Goal: Obtain resource: Obtain resource

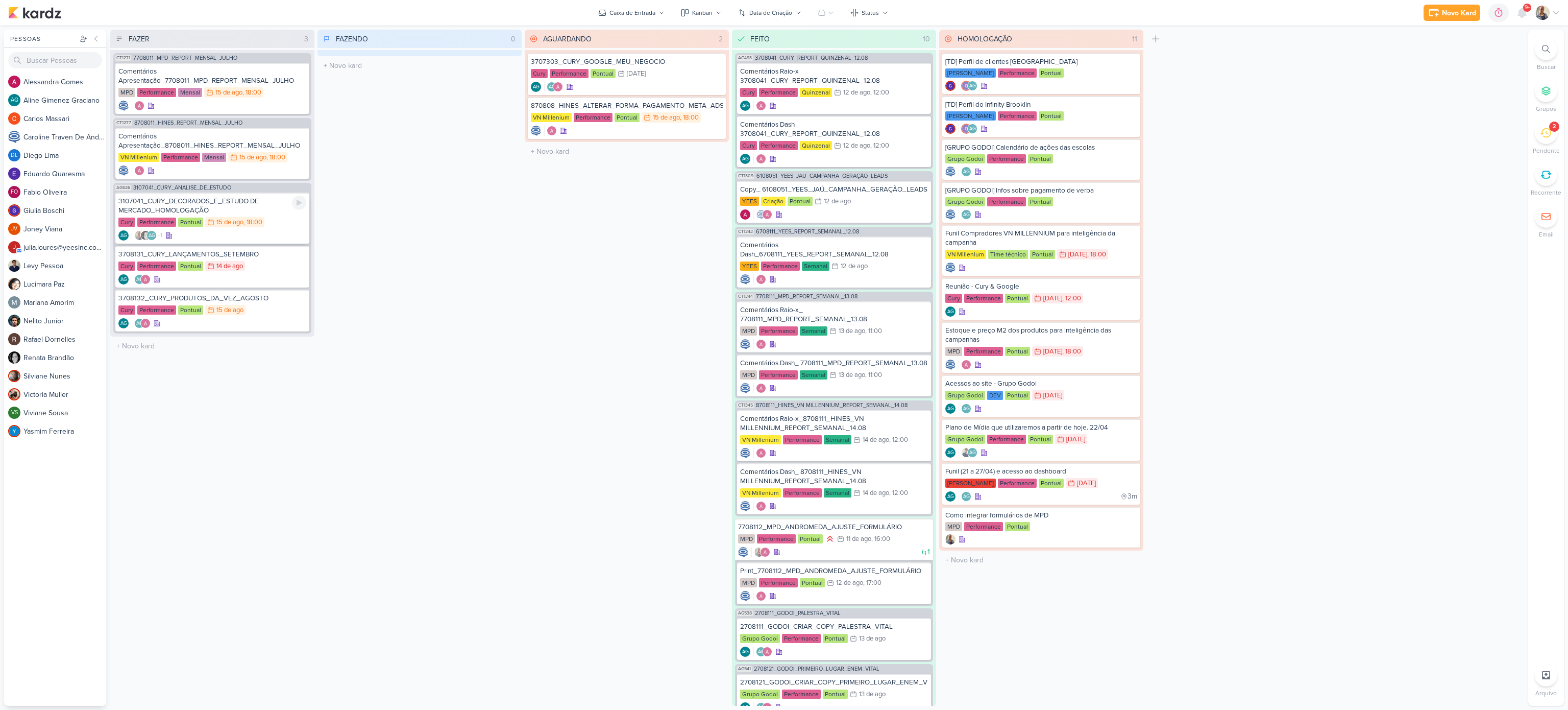
click at [248, 204] on div "3107041_CURY_DECORADOS_E_ESTUDO DE MERCADO_HOMOLOGAÇÃO" at bounding box center [212, 206] width 188 height 18
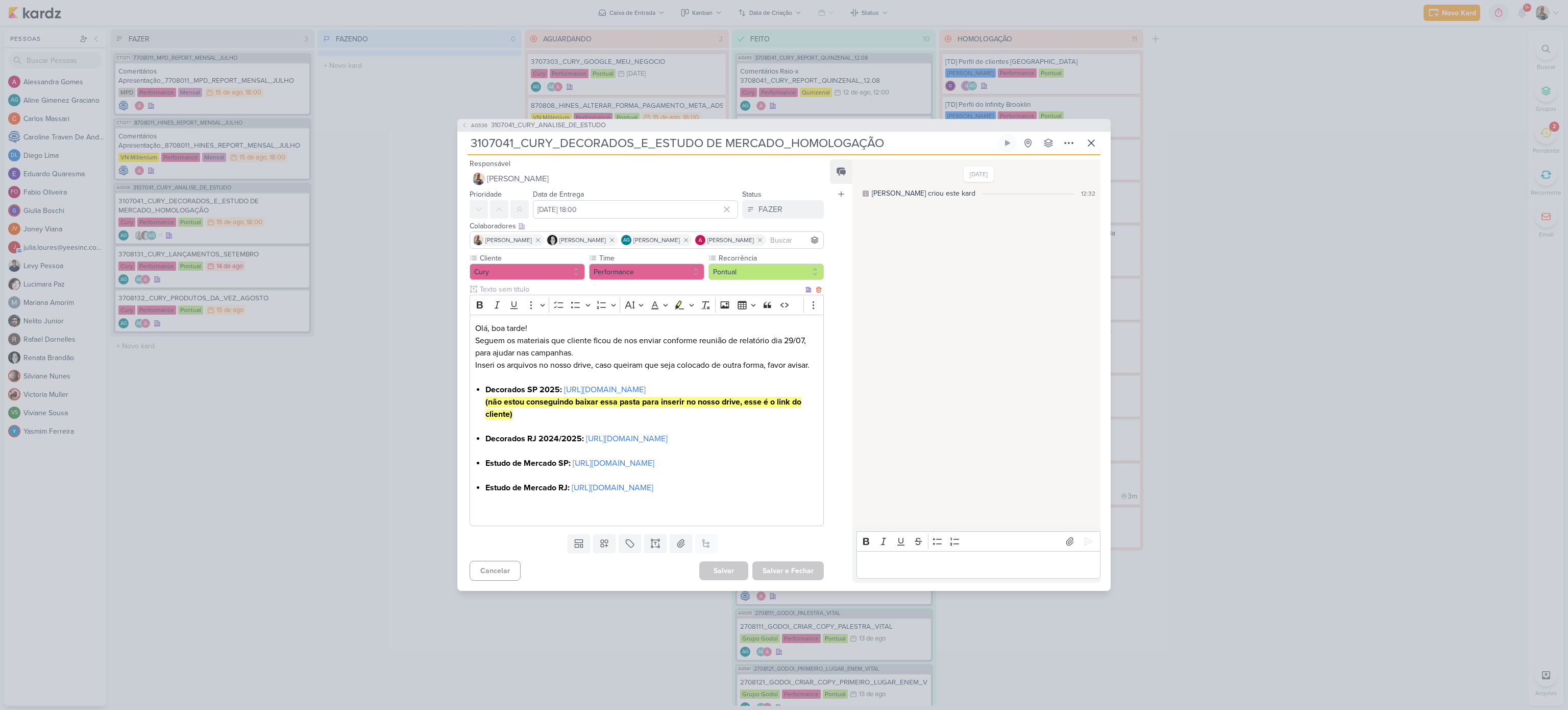
click at [819, 358] on div "Olá, boa tarde! Seguem os materiais que cliente ficou de nos enviar conforme re…" at bounding box center [646, 420] width 354 height 212
drag, startPoint x: 773, startPoint y: 511, endPoint x: 477, endPoint y: 455, distance: 301.3
click at [477, 455] on div "Olá, boa tarde! Seguem os materiais que cliente ficou de nos enviar conforme re…" at bounding box center [646, 420] width 354 height 212
drag, startPoint x: 636, startPoint y: 442, endPoint x: 469, endPoint y: 368, distance: 182.7
click at [469, 368] on div "Olá, boa tarde! Seguem os materiais que cliente ficou de nos enviar conforme re…" at bounding box center [646, 420] width 354 height 212
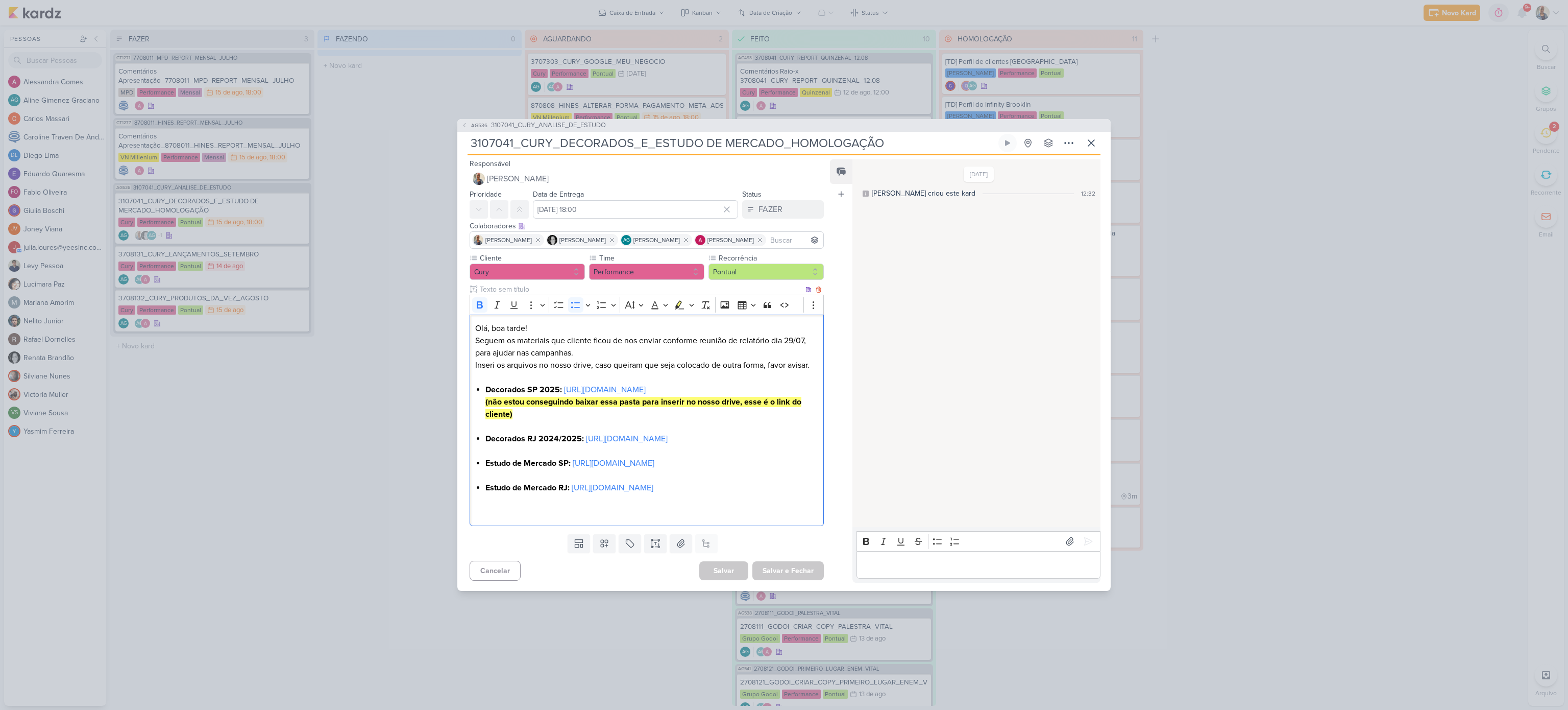
click at [559, 411] on li "Decorados SP 2025: [URL][DOMAIN_NAME] (não estou conseguindo baixar essa pasta …" at bounding box center [652, 408] width 333 height 49
drag, startPoint x: 641, startPoint y: 444, endPoint x: 477, endPoint y: 427, distance: 164.9
click at [486, 432] on li "Decorados RJ 2024/2025: [URL][DOMAIN_NAME]" at bounding box center [652, 438] width 333 height 12
drag, startPoint x: 516, startPoint y: 411, endPoint x: 456, endPoint y: 367, distance: 74.4
click at [456, 367] on div "AG536 3107041_CURY_ANALISE_DE_ESTUDO 3107041_CURY_DECORADOS_E_ESTUDO DE MERCADO…" at bounding box center [784, 355] width 1568 height 710
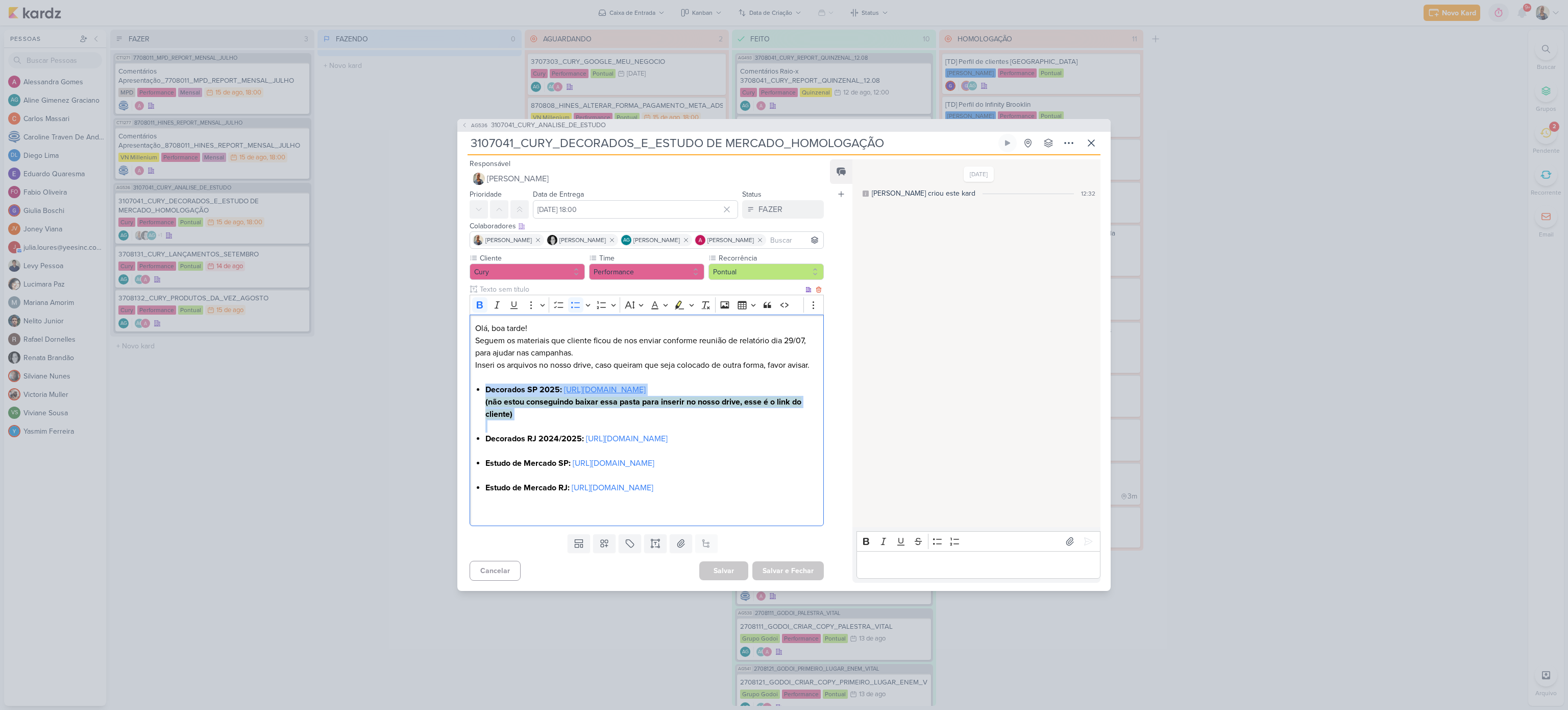
click at [564, 385] on link "[URL][DOMAIN_NAME]" at bounding box center [605, 389] width 82 height 10
